Goal: Use online tool/utility: Utilize a website feature to perform a specific function

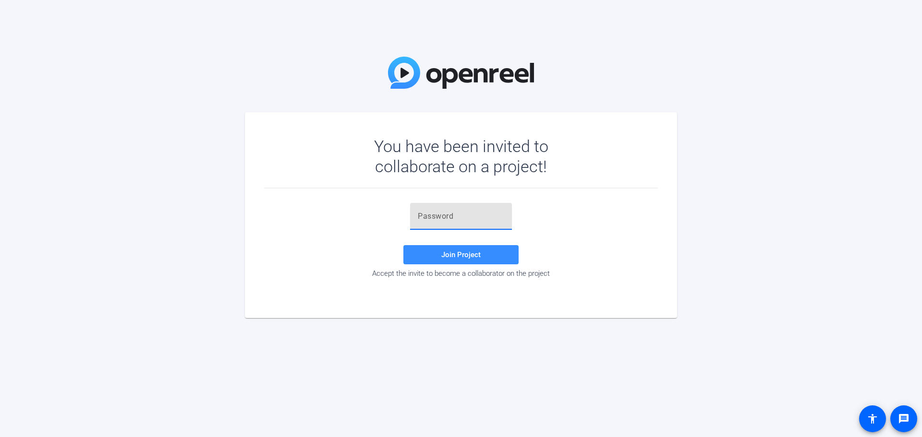
click at [442, 219] on input "text" at bounding box center [461, 217] width 86 height 12
paste input "S$wUKs"
type input "S$wUKs"
click at [481, 255] on span at bounding box center [460, 254] width 115 height 23
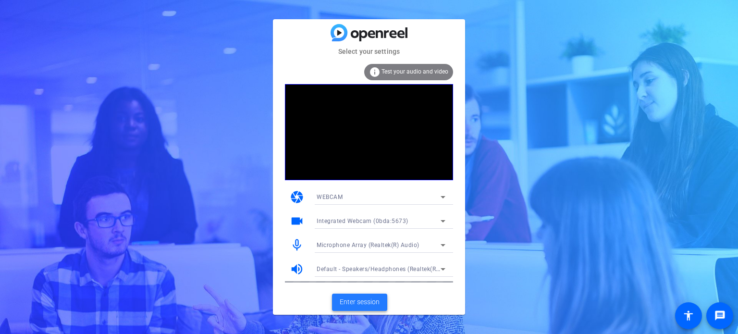
click at [361, 300] on span "Enter session" at bounding box center [360, 302] width 40 height 10
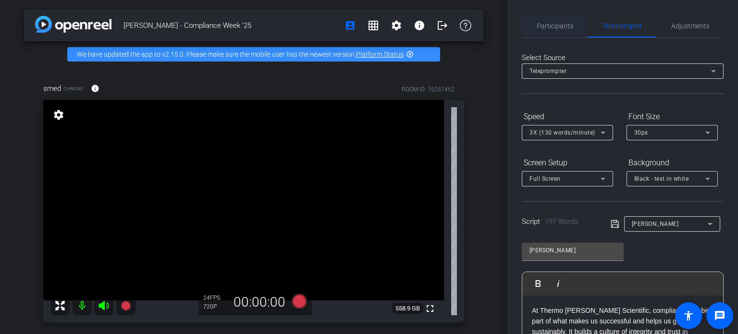
click at [558, 30] on span "Participants" at bounding box center [554, 25] width 36 height 23
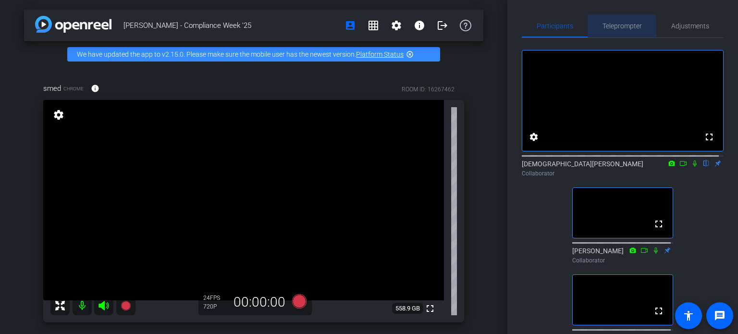
click at [607, 30] on span "Teleprompter" at bounding box center [621, 25] width 39 height 23
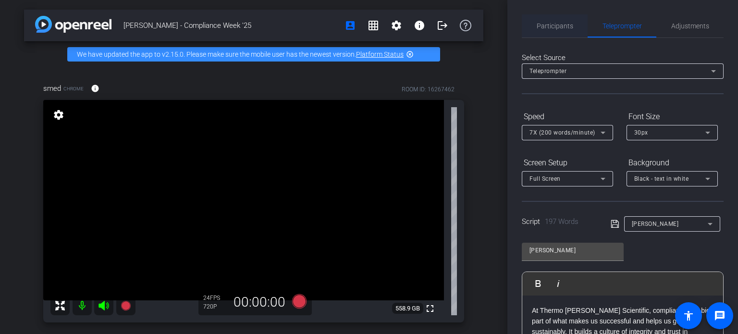
click at [559, 28] on span "Participants" at bounding box center [554, 26] width 36 height 7
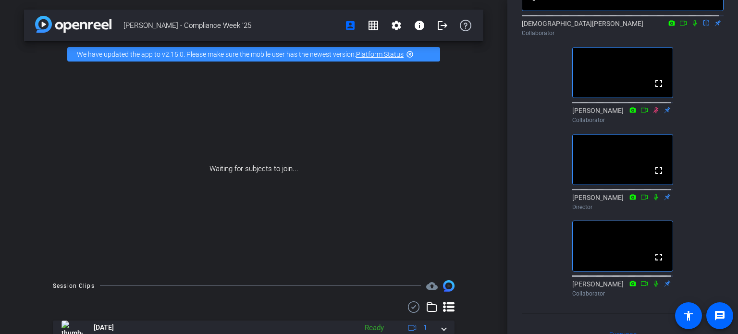
scroll to position [144, 0]
